Goal: Use online tool/utility: Utilize a website feature to perform a specific function

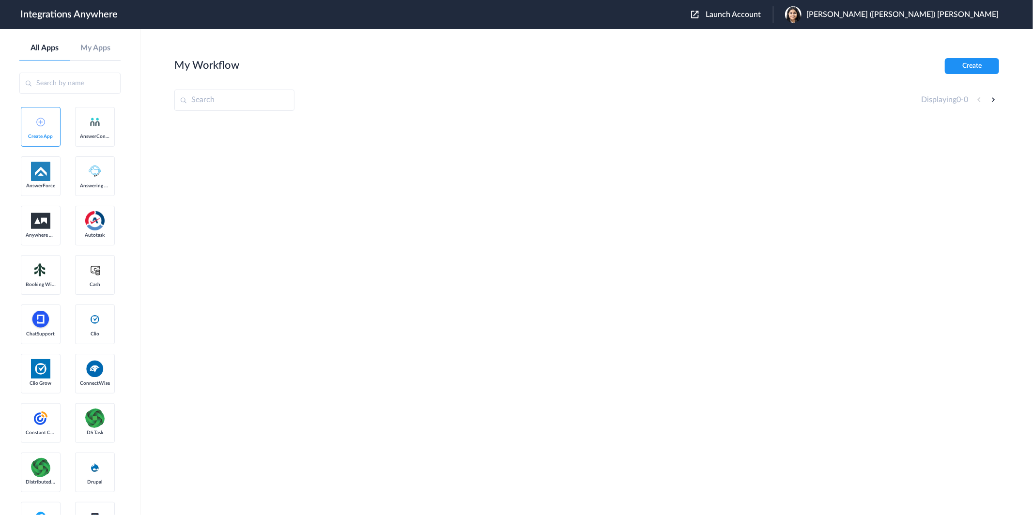
click at [761, 16] on span "Launch Account" at bounding box center [733, 15] width 55 height 8
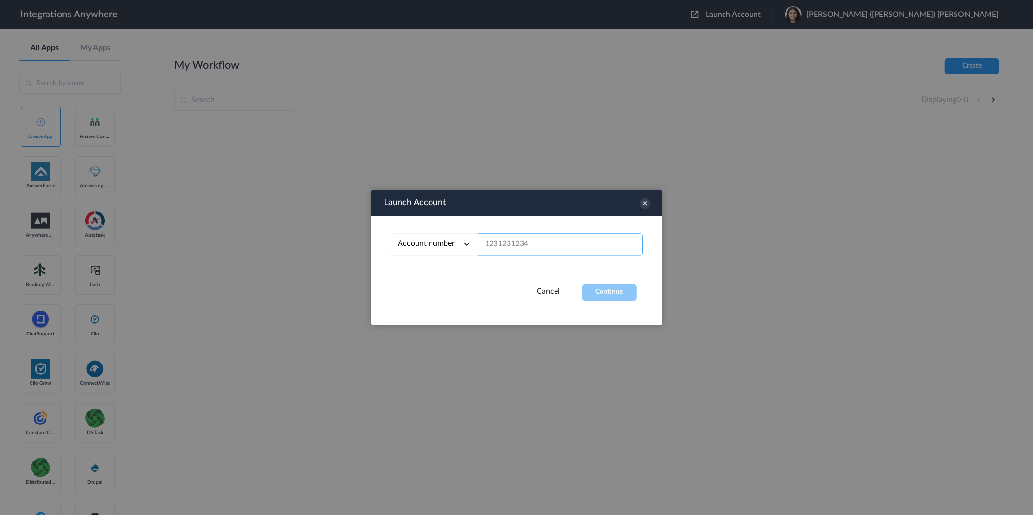
click at [559, 250] on input "text" at bounding box center [560, 245] width 165 height 22
paste input "8663484574"
type input "8663484574"
click at [603, 291] on button "Continue" at bounding box center [609, 292] width 55 height 17
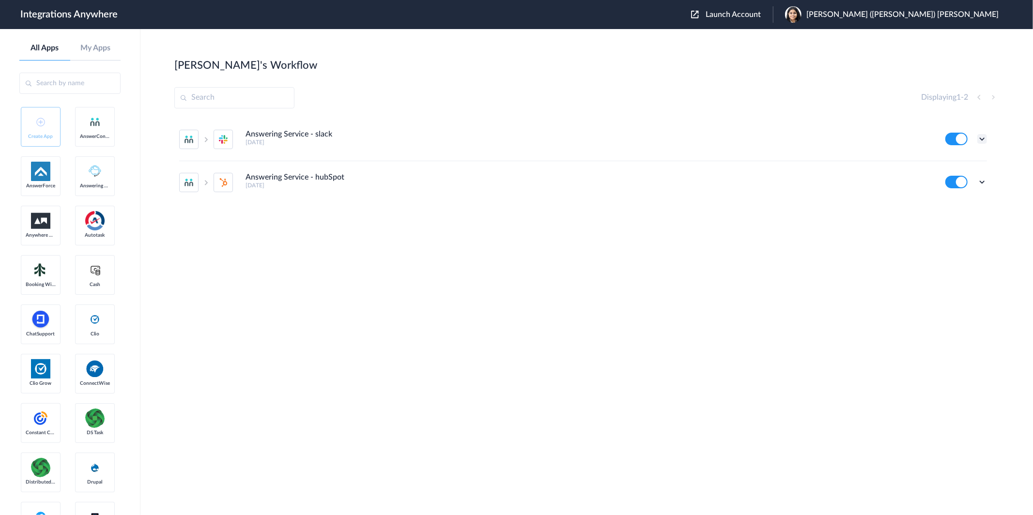
click at [978, 141] on icon at bounding box center [983, 139] width 10 height 10
click at [959, 183] on li "Task history" at bounding box center [955, 180] width 63 height 18
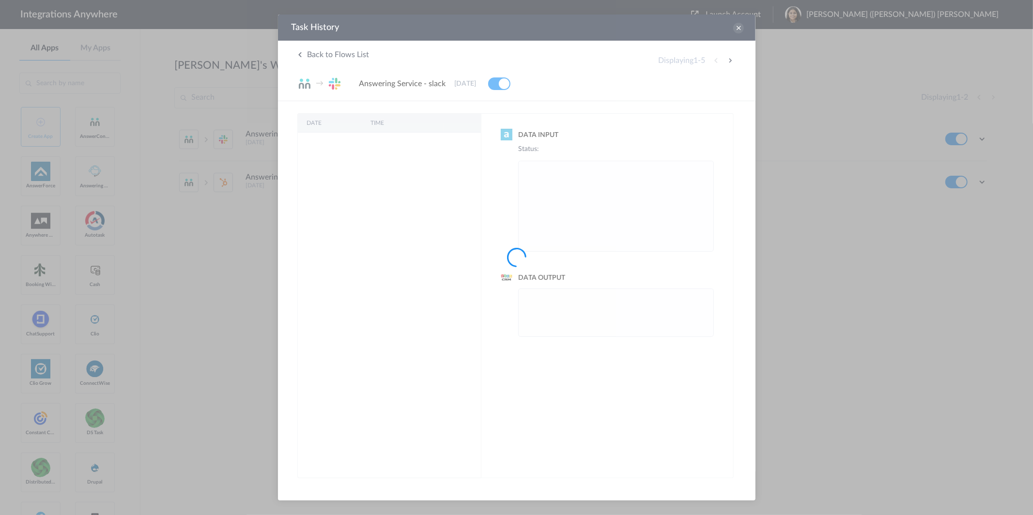
click at [736, 28] on div at bounding box center [516, 257] width 1033 height 515
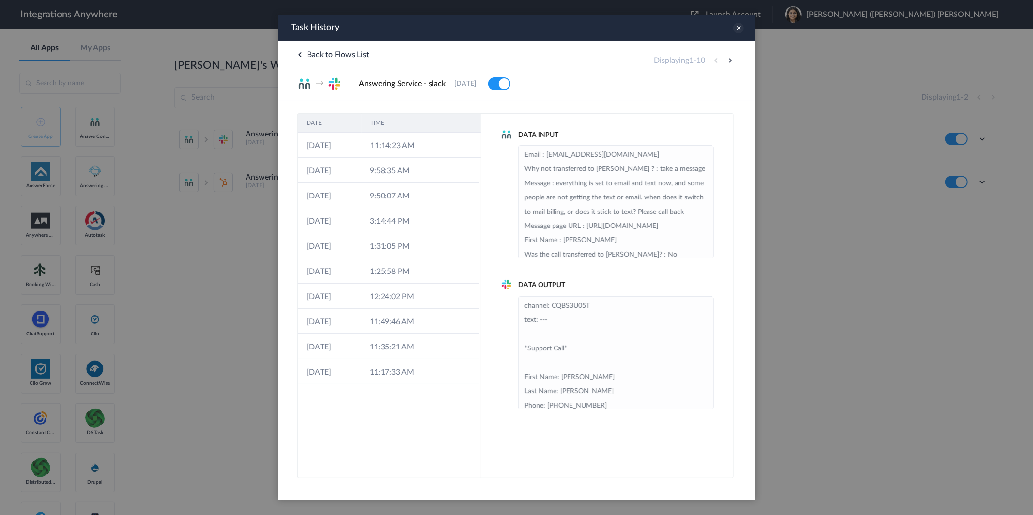
click at [738, 26] on icon at bounding box center [738, 28] width 11 height 11
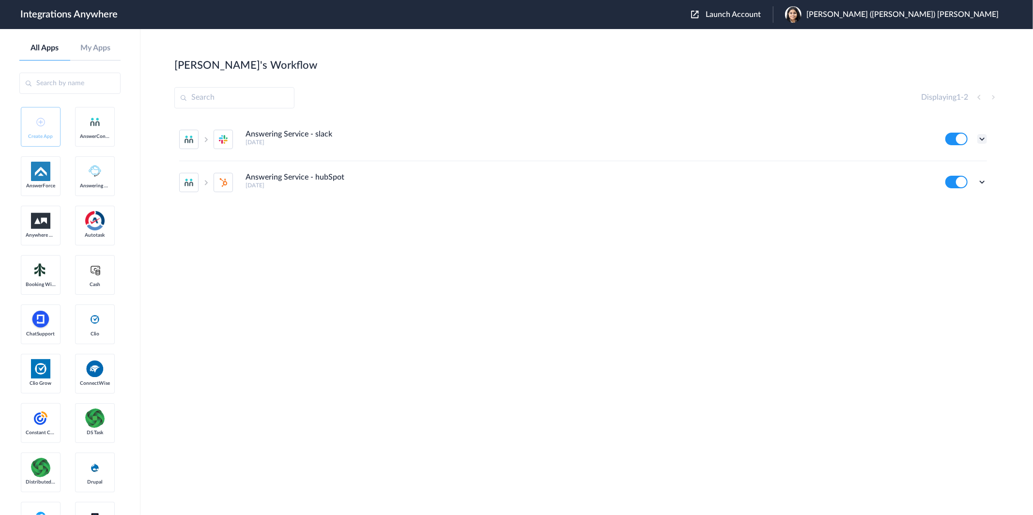
click at [984, 141] on icon at bounding box center [983, 139] width 10 height 10
click at [957, 168] on li "Edit" at bounding box center [955, 162] width 63 height 18
click at [985, 180] on icon at bounding box center [983, 182] width 10 height 10
click at [963, 209] on li "Edit" at bounding box center [955, 205] width 63 height 18
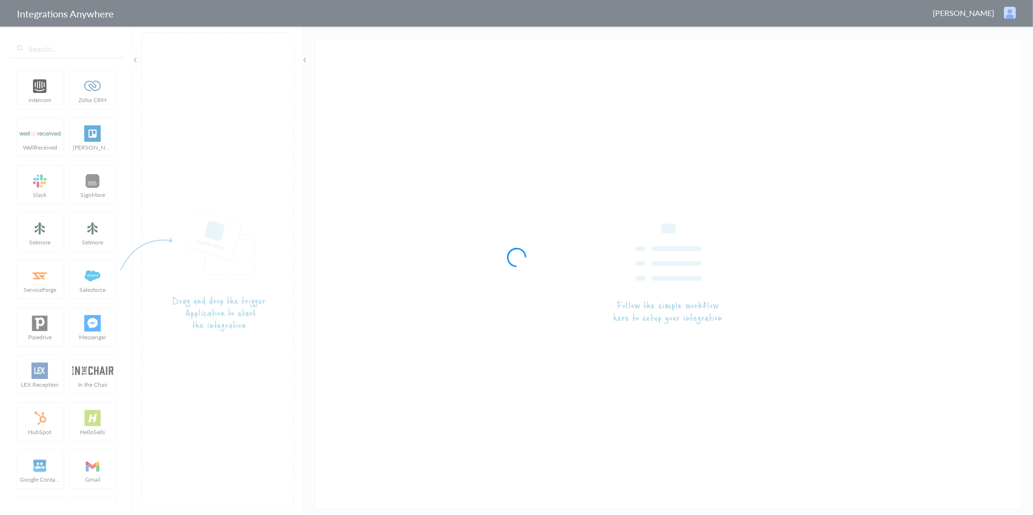
type input "Answering Service - slack"
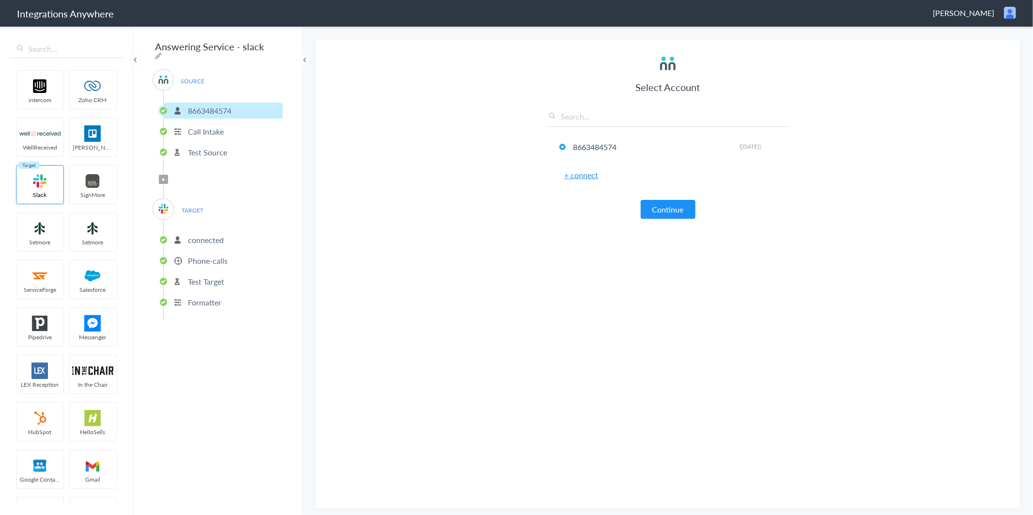
click at [222, 130] on p "Call Intake" at bounding box center [206, 131] width 36 height 11
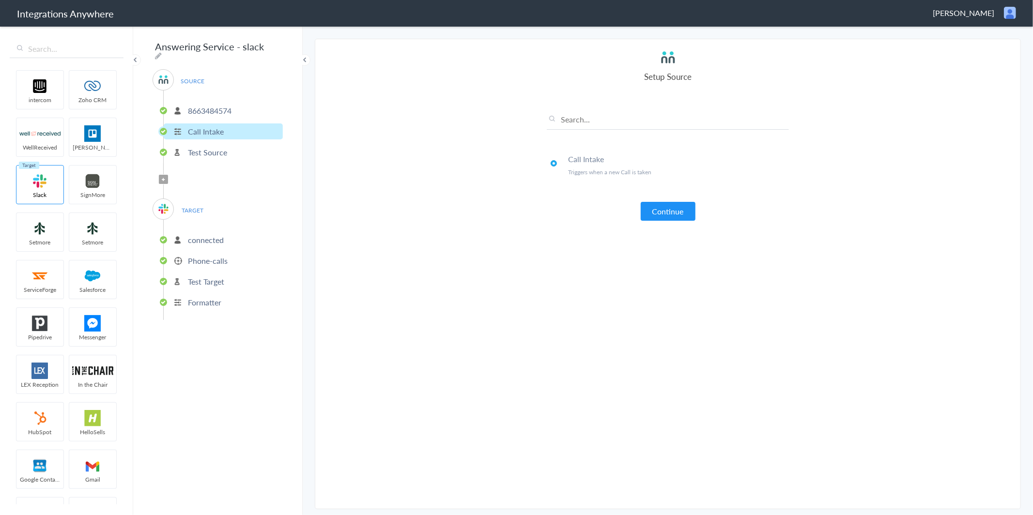
click at [222, 148] on p "Test Source" at bounding box center [207, 152] width 39 height 11
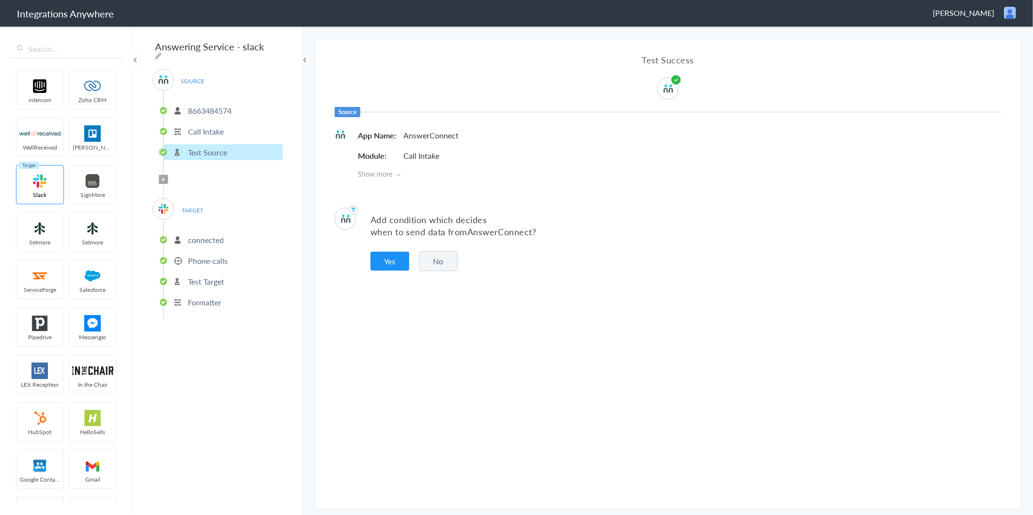
click at [187, 206] on span "TARGET" at bounding box center [192, 210] width 37 height 13
click at [201, 234] on p "connected" at bounding box center [206, 239] width 36 height 11
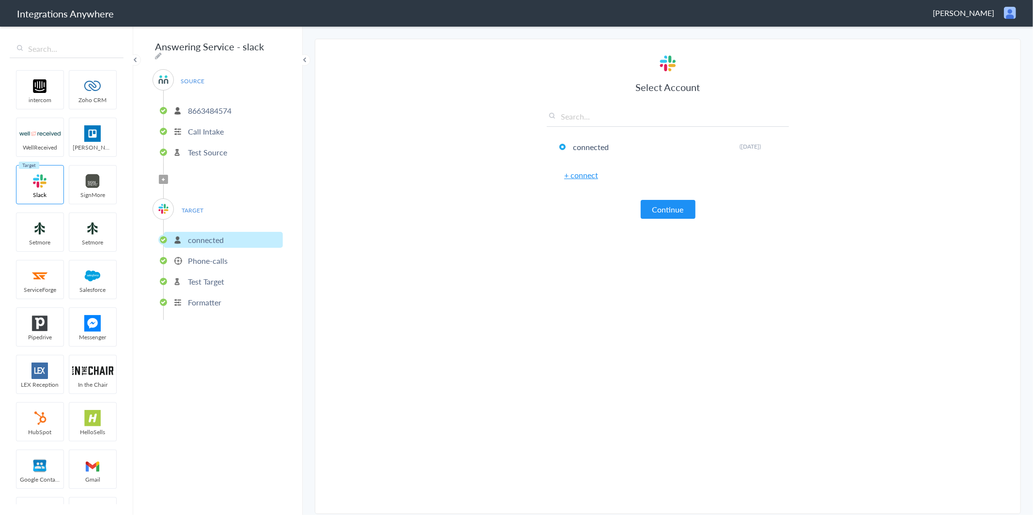
click at [240, 107] on li "8663484574" at bounding box center [223, 111] width 119 height 16
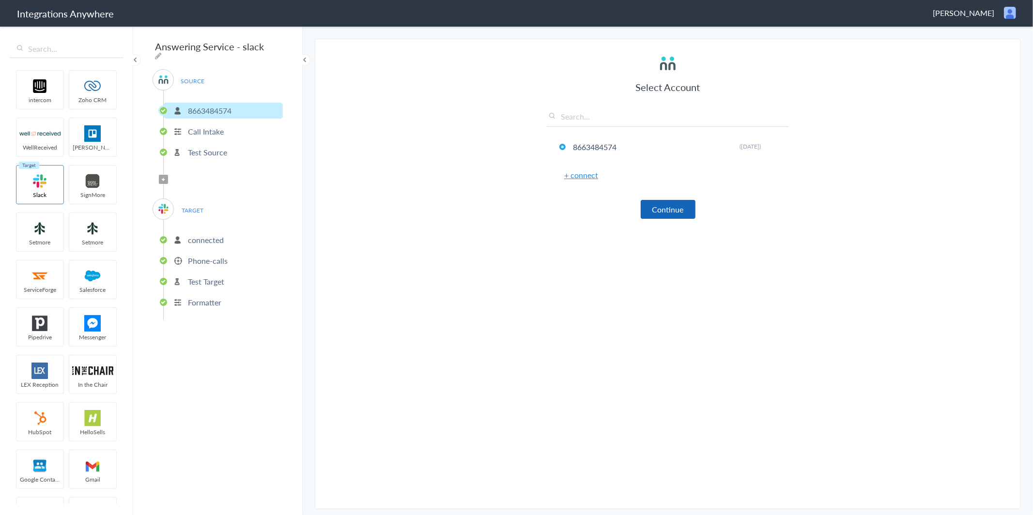
click at [673, 211] on button "Continue" at bounding box center [668, 209] width 55 height 19
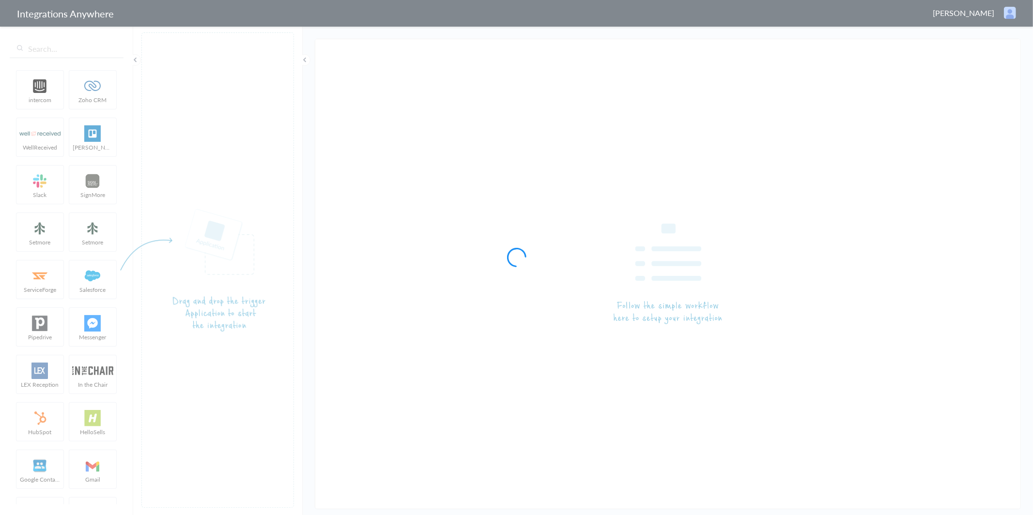
type input "Answering Service - hubSpot"
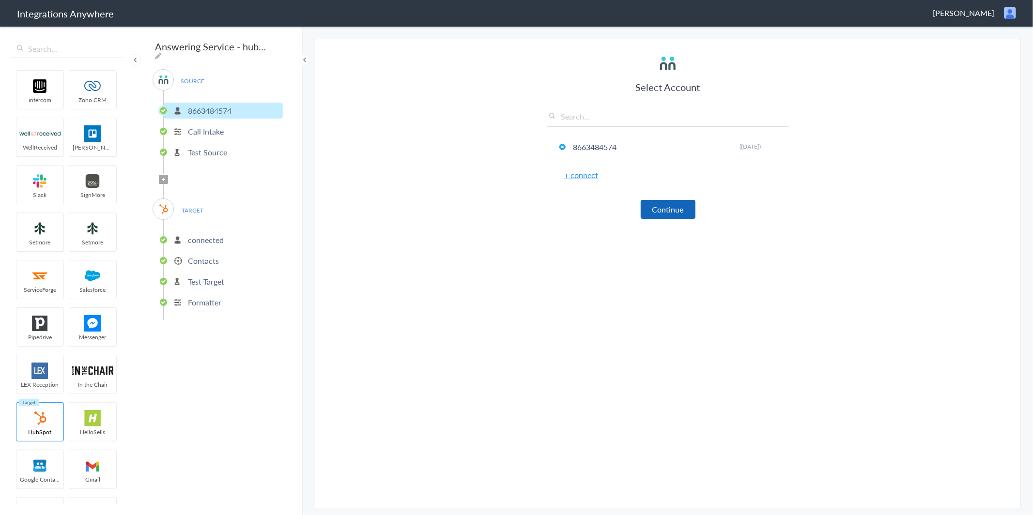
click at [678, 205] on button "Continue" at bounding box center [668, 209] width 55 height 19
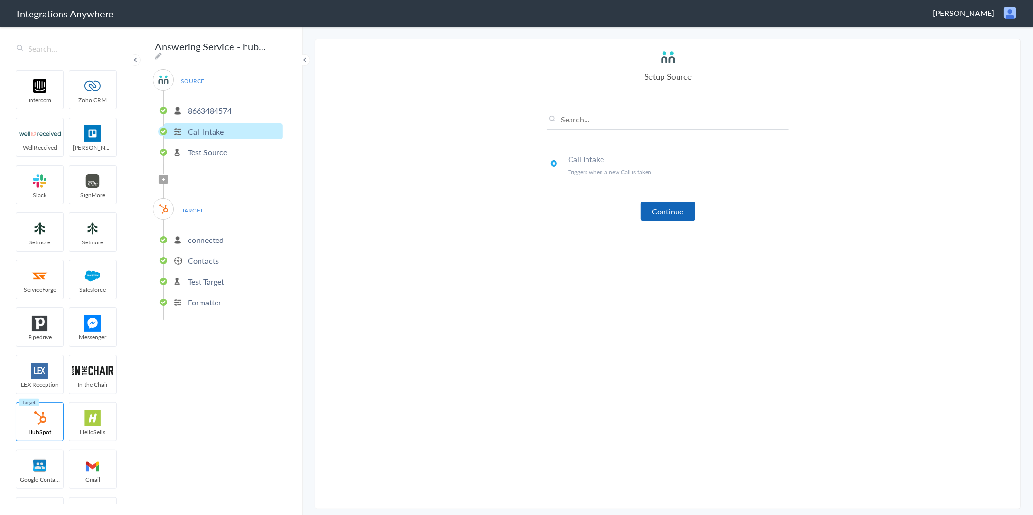
click at [649, 213] on button "Continue" at bounding box center [668, 211] width 55 height 19
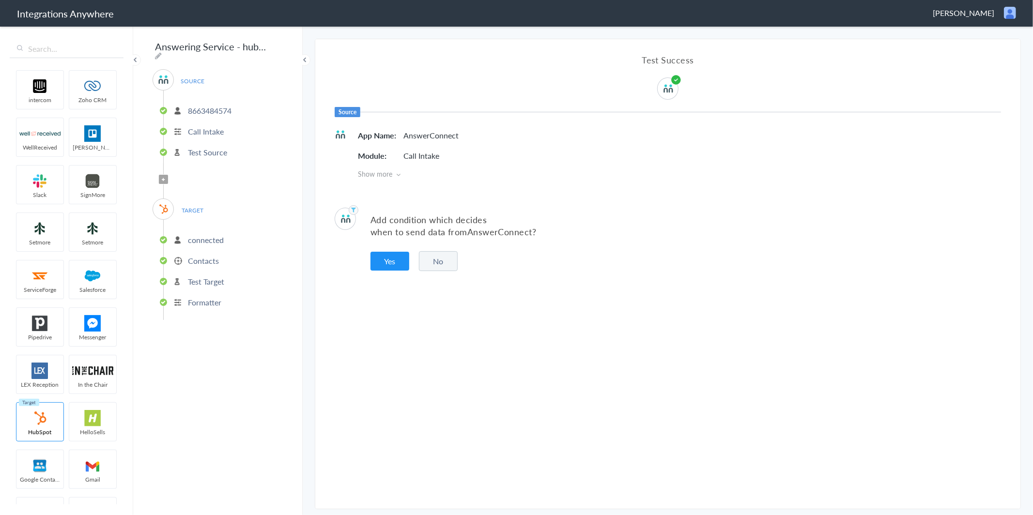
click at [392, 174] on span "Show more" at bounding box center [679, 174] width 643 height 10
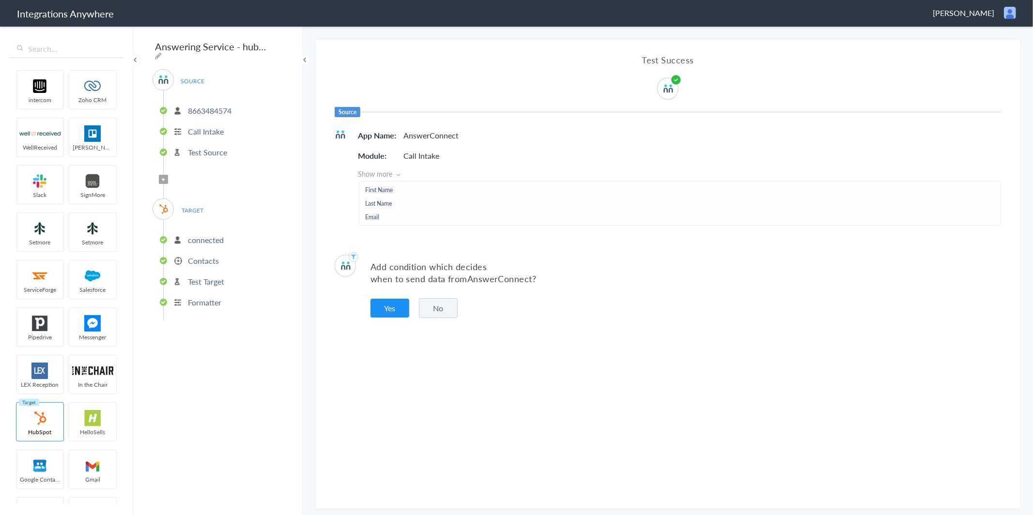
click at [206, 234] on p "connected" at bounding box center [206, 239] width 36 height 11
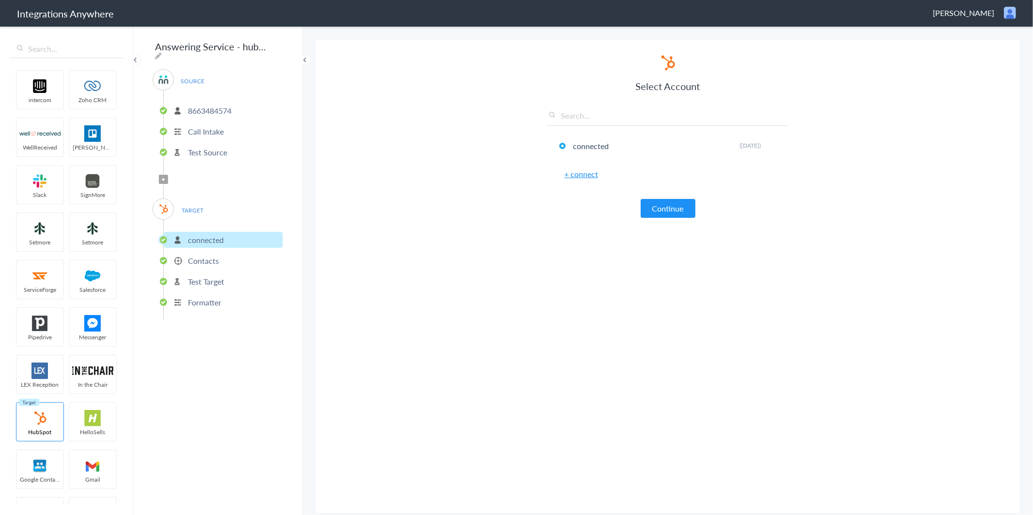
click at [202, 257] on p "Contacts" at bounding box center [203, 260] width 31 height 11
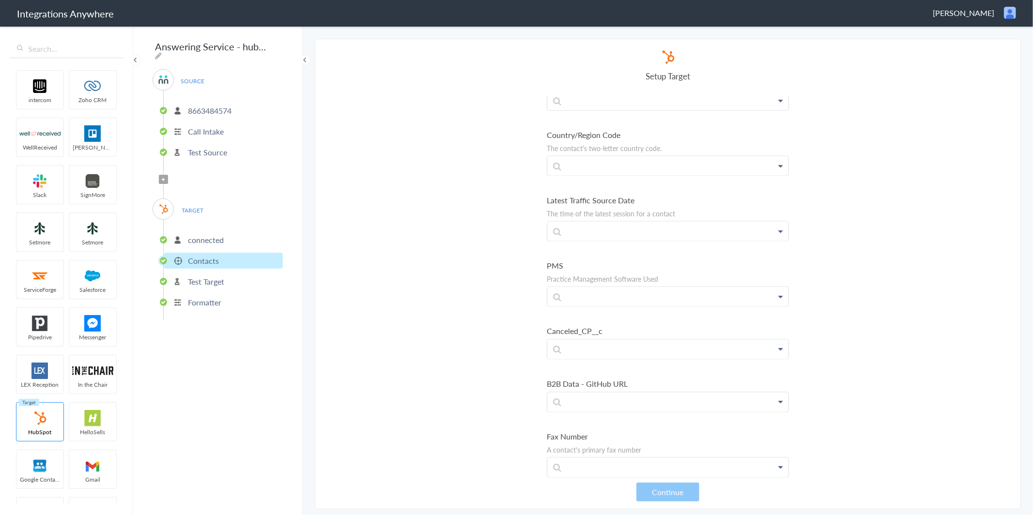
scroll to position [10669, 0]
